Goal: Information Seeking & Learning: Find specific fact

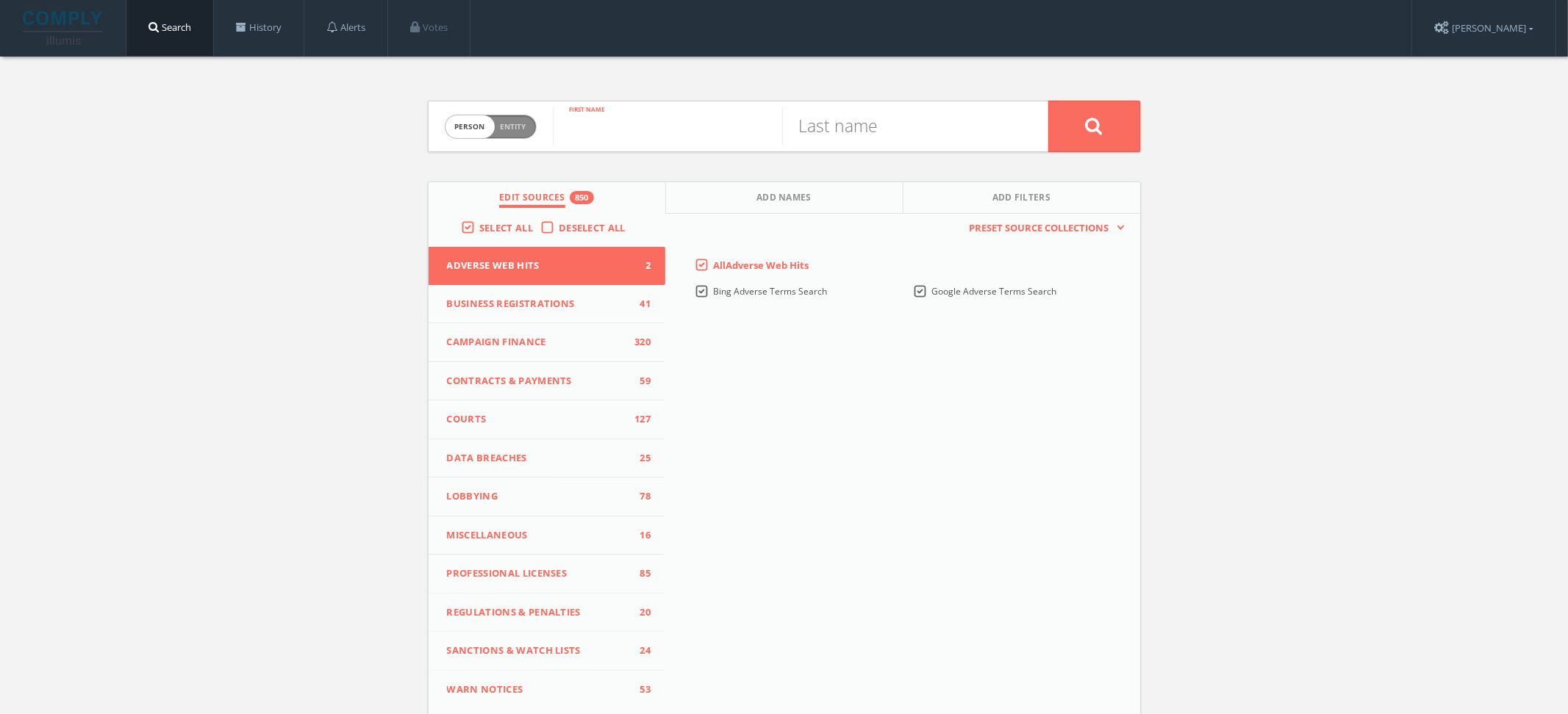
click at [735, 126] on input "text" at bounding box center [667, 126] width 229 height 39
type input "Bill"
type input "[PERSON_NAME]"
click at [1048, 100] on button at bounding box center [1093, 126] width 92 height 51
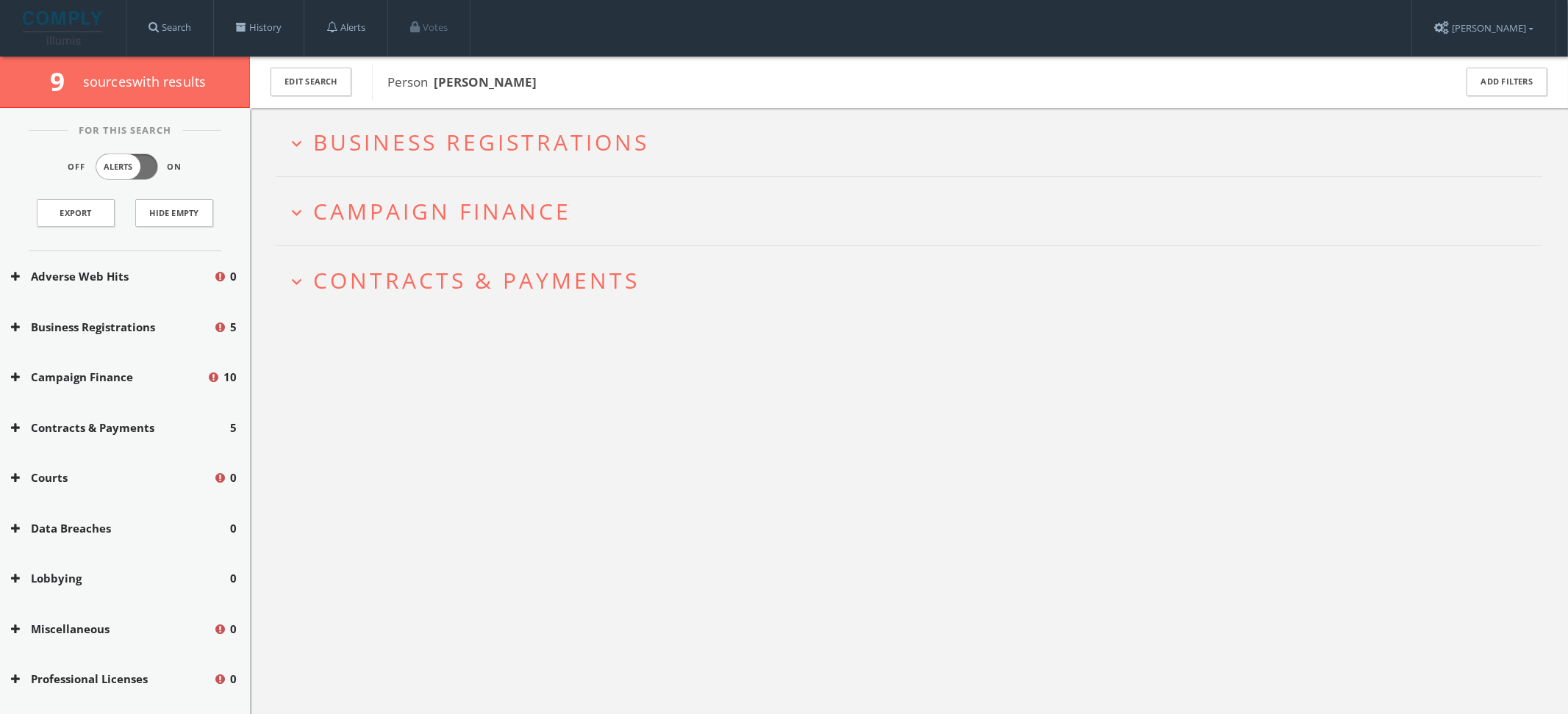
click at [518, 212] on span "Campaign Finance" at bounding box center [442, 211] width 258 height 30
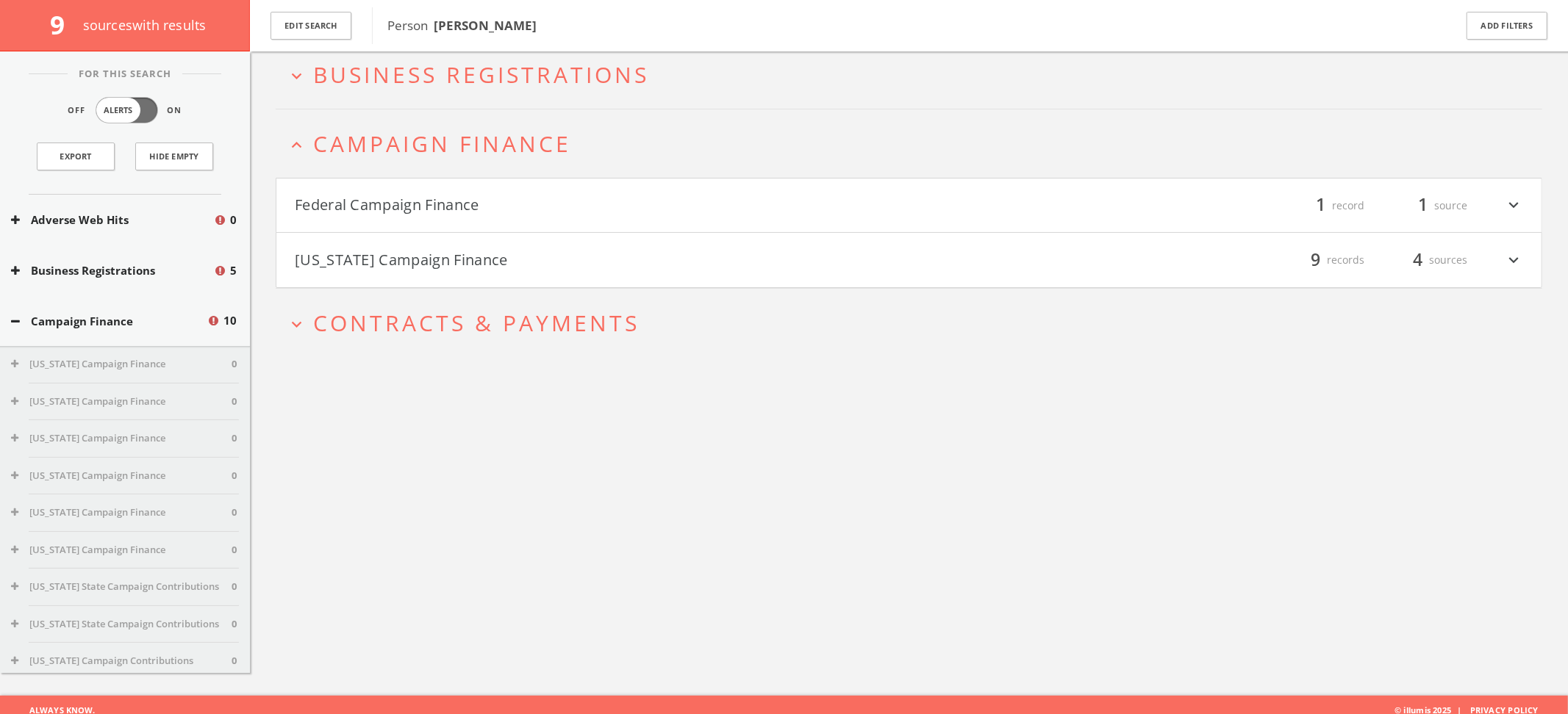
scroll to position [85, 0]
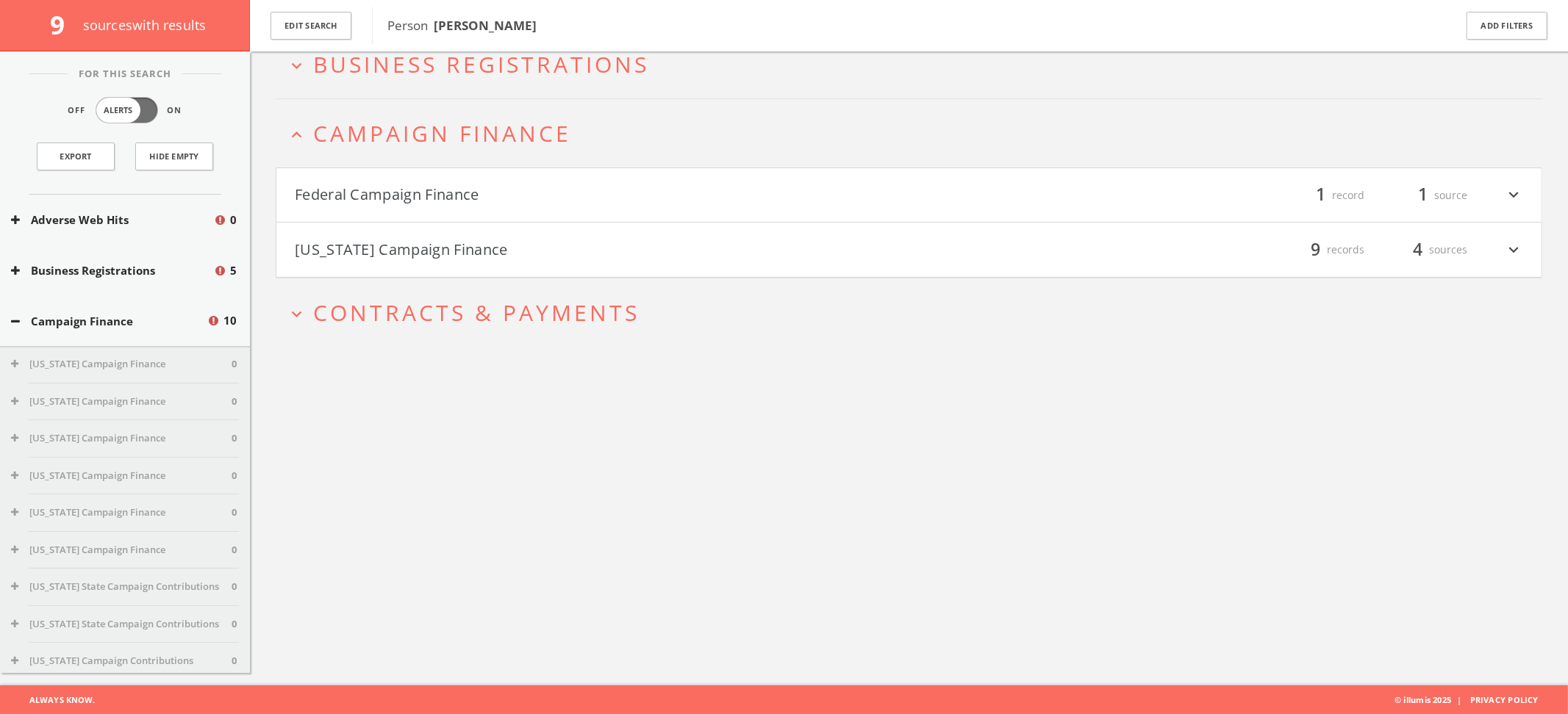
click at [518, 212] on h4 "Federal Campaign Finance filter_list 1 record 1 source expand_more" at bounding box center [909, 195] width 1265 height 54
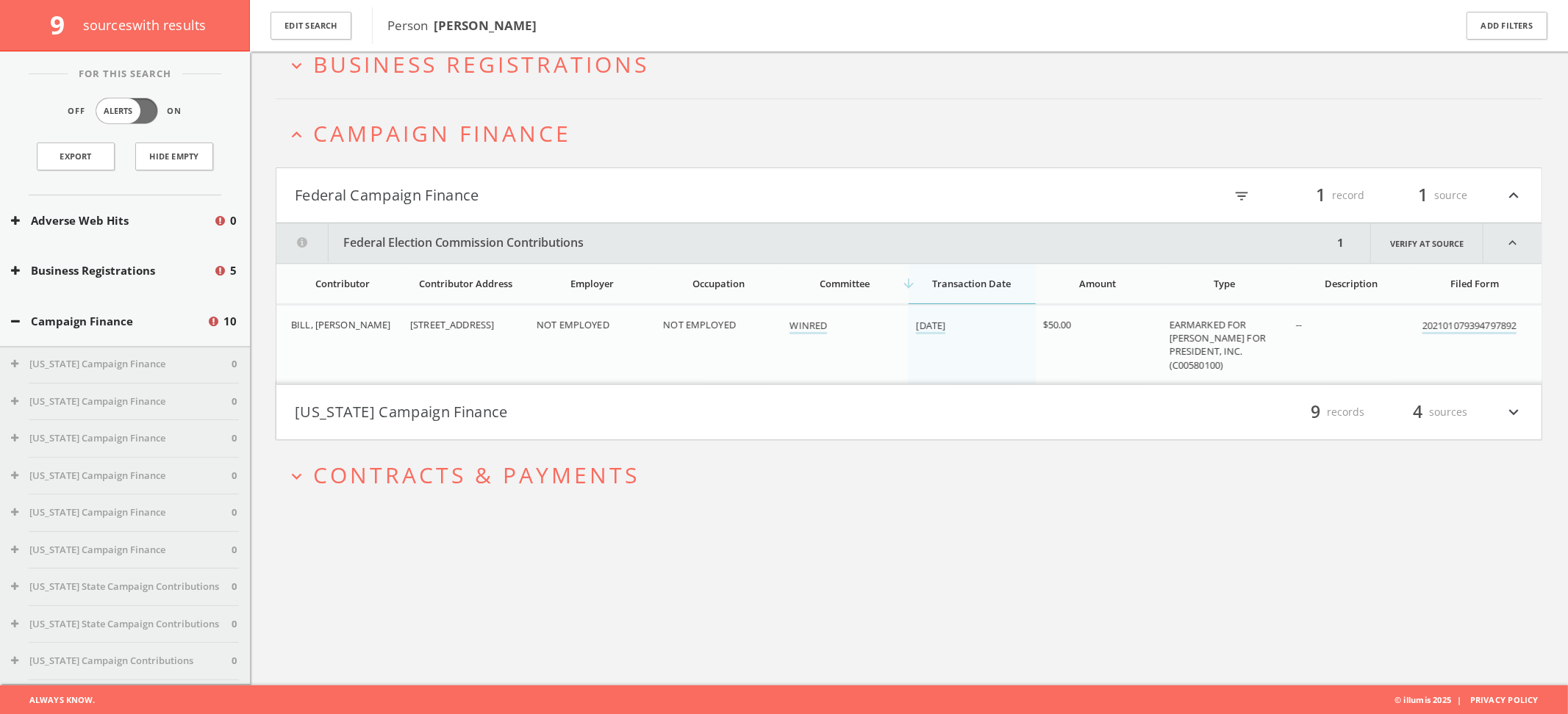
click at [521, 435] on h4 "[US_STATE] Campaign Finance filter_list 9 records 4 sources expand_more" at bounding box center [909, 412] width 1265 height 54
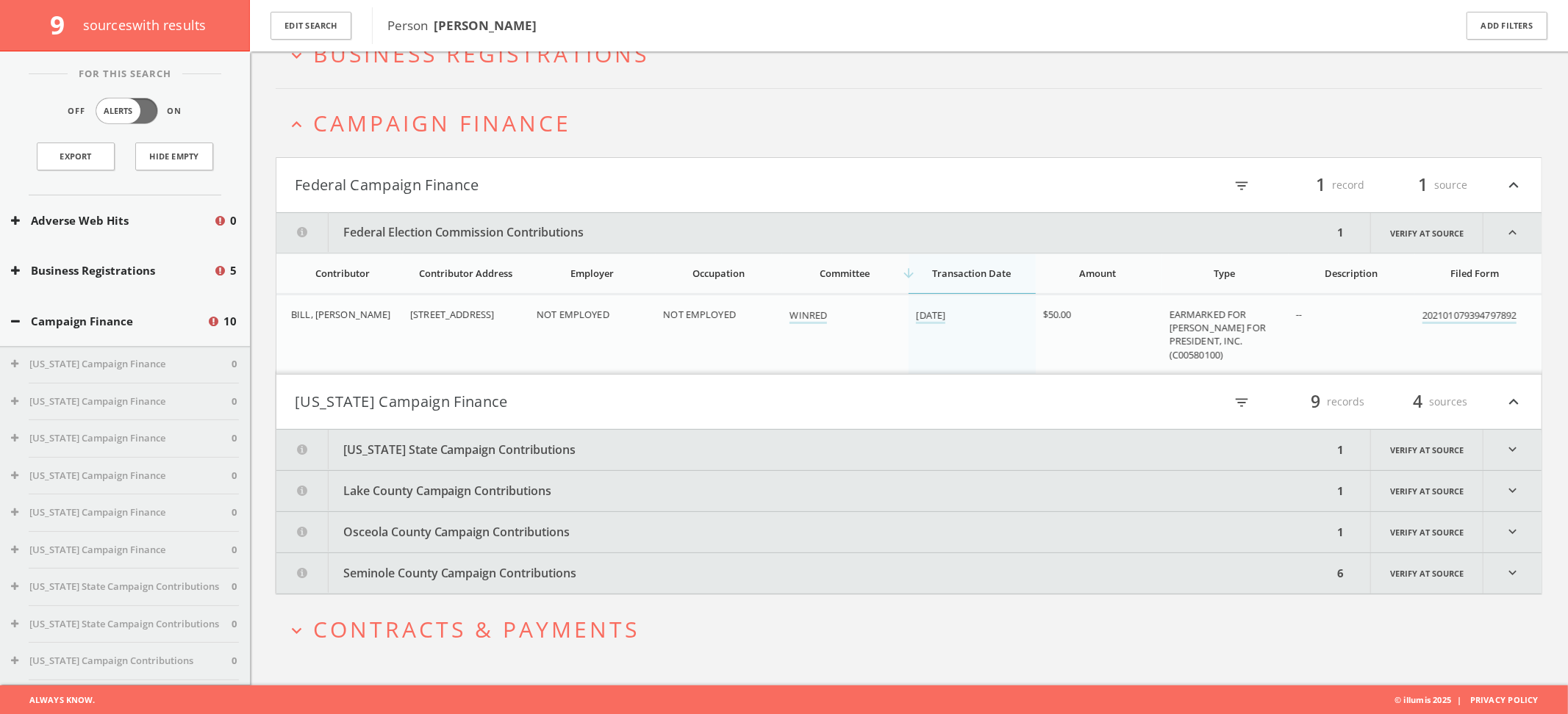
scroll to position [0, 0]
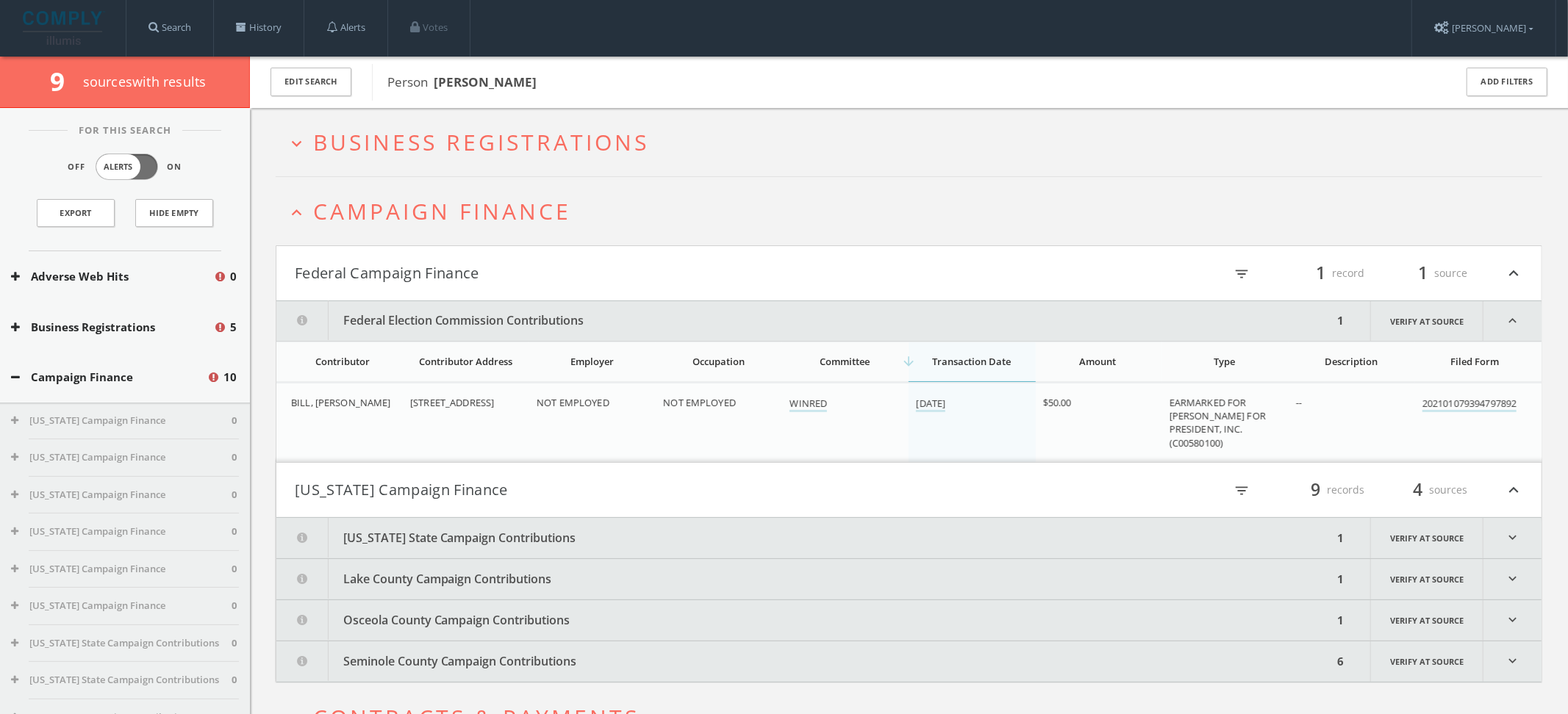
click at [669, 122] on h2 "expand_more Business Registrations" at bounding box center [909, 142] width 1267 height 69
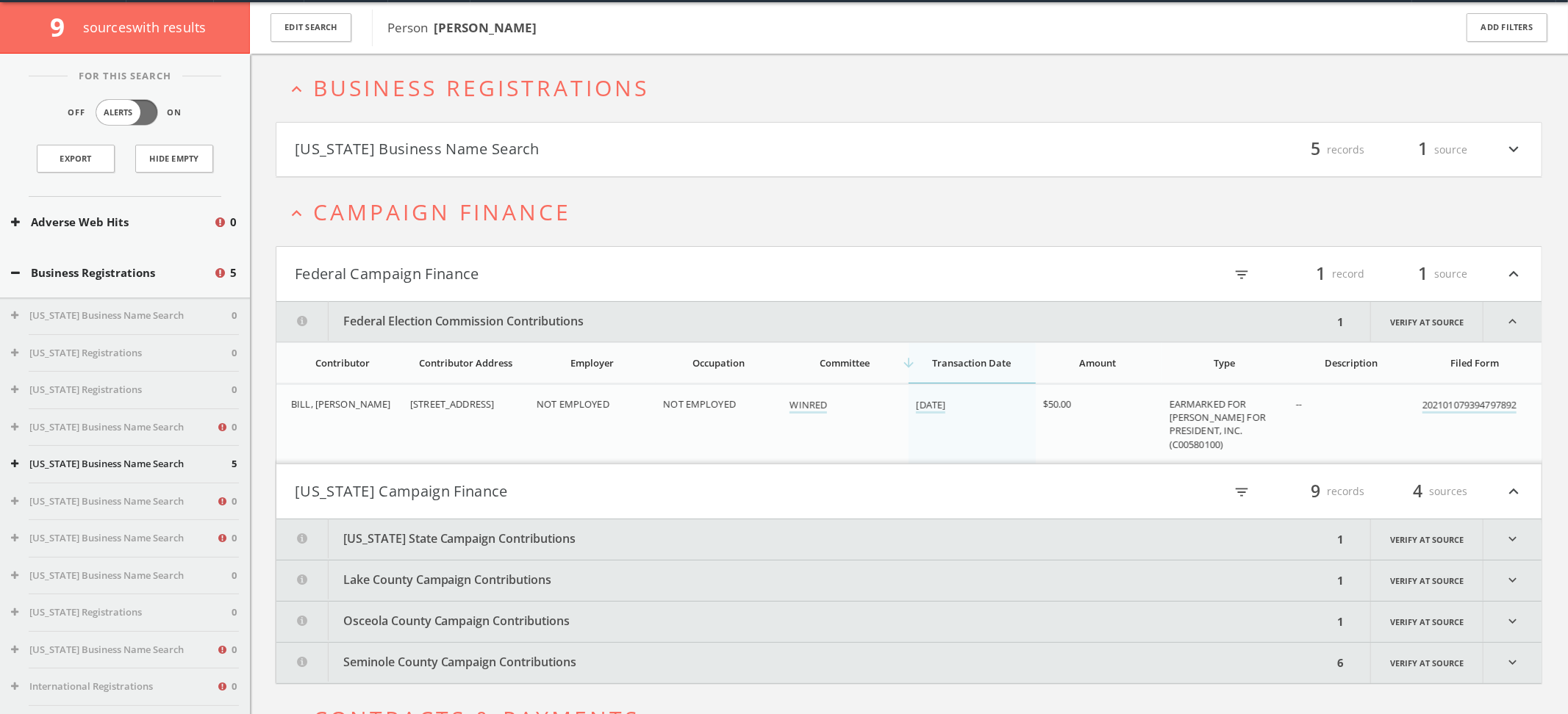
click at [578, 156] on html "Search History Alerts Votes [PERSON_NAME] Edit Profile Change Password Security…" at bounding box center [784, 375] width 1568 height 859
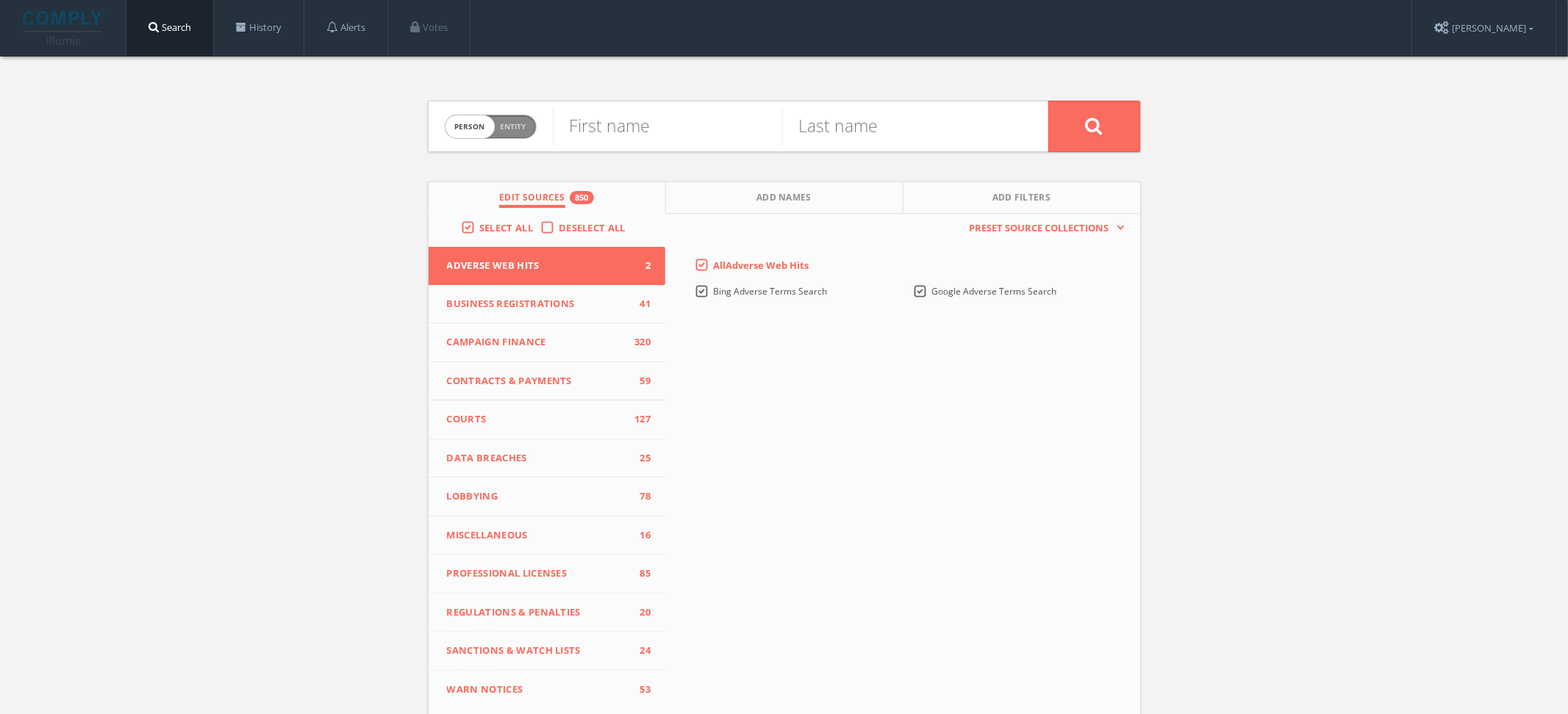
click at [489, 127] on span "person" at bounding box center [469, 126] width 49 height 23
checkbox input "true"
click at [589, 127] on input "text" at bounding box center [800, 126] width 495 height 39
type input "Bill Rentz & Associates"
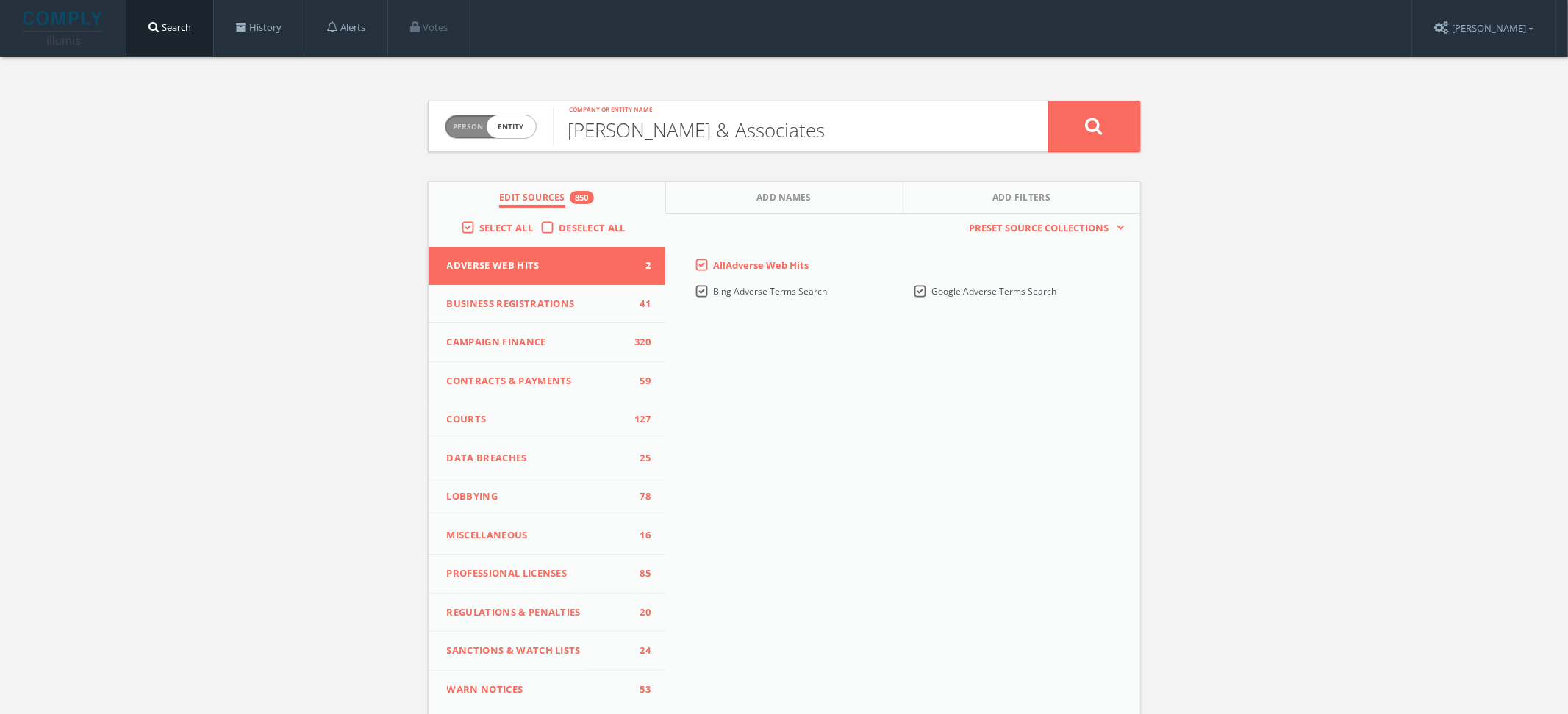
click at [1048, 100] on button at bounding box center [1093, 126] width 92 height 51
